Goal: Information Seeking & Learning: Learn about a topic

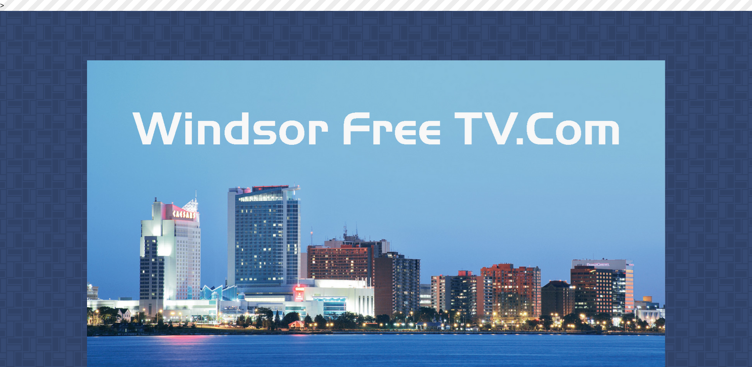
scroll to position [297, 0]
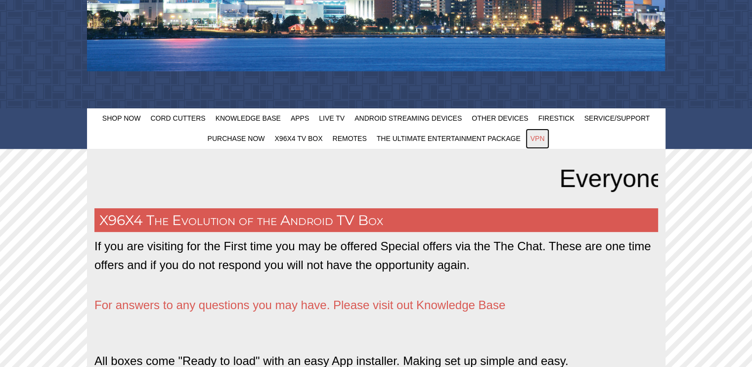
click at [544, 140] on span "VPN" at bounding box center [538, 139] width 14 height 8
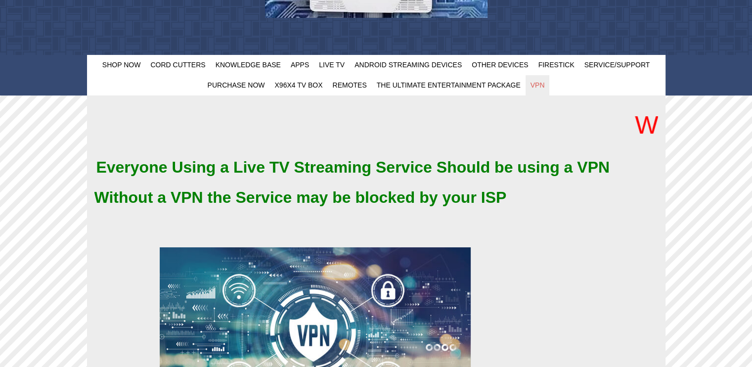
scroll to position [107, 0]
